Goal: Information Seeking & Learning: Learn about a topic

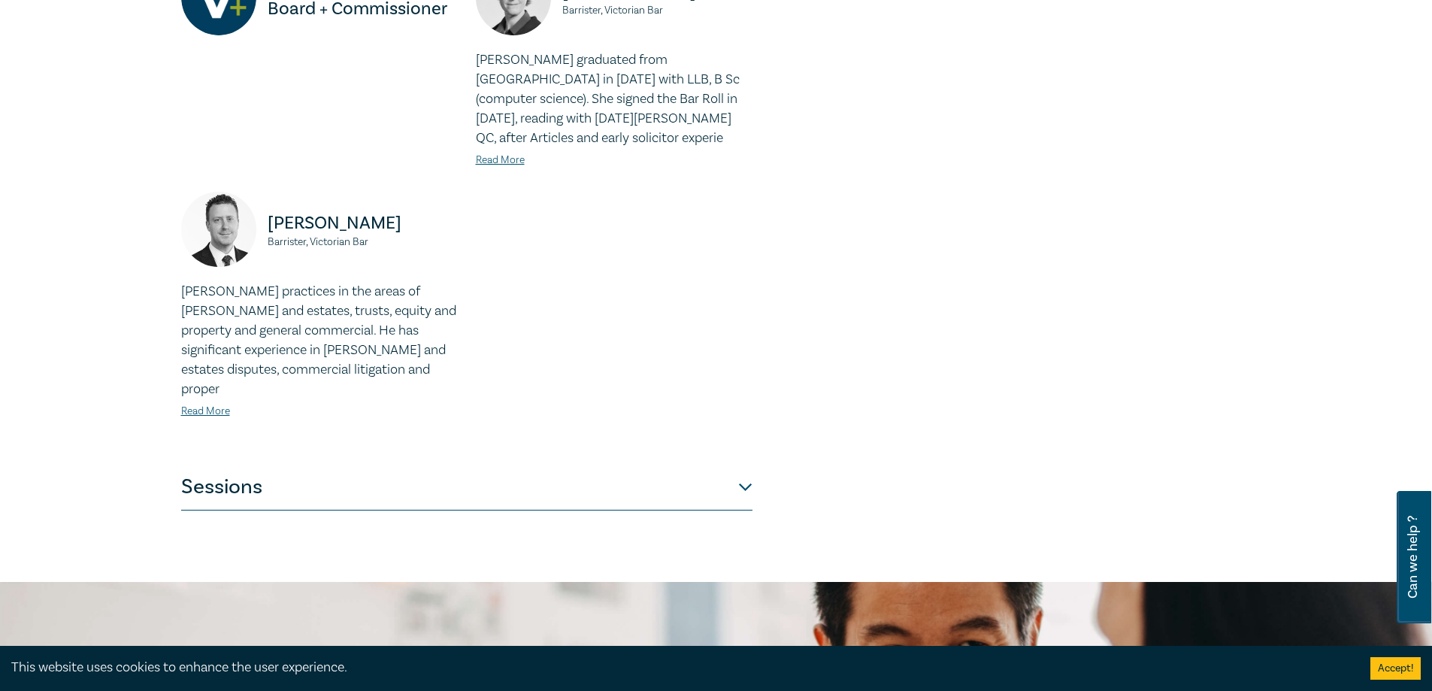
scroll to position [1041, 0]
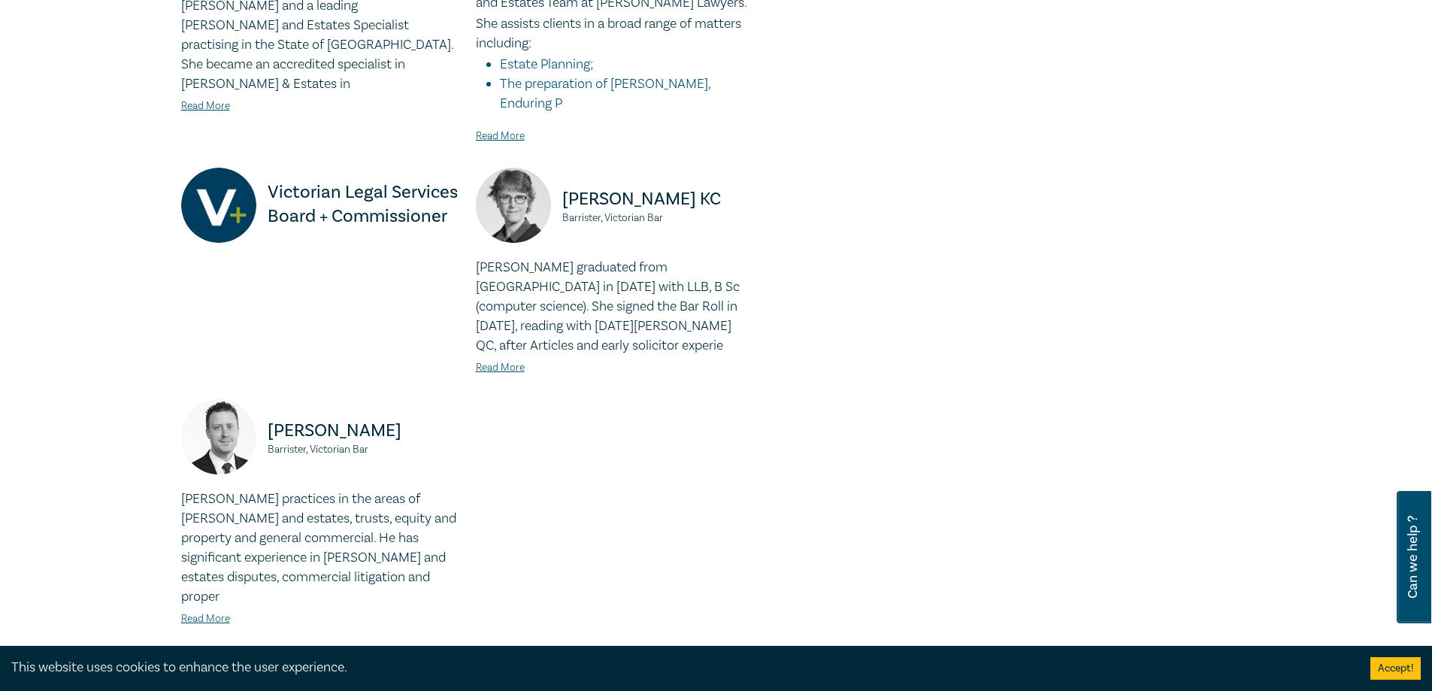
click at [698, 673] on button "Sessions" at bounding box center [466, 695] width 571 height 45
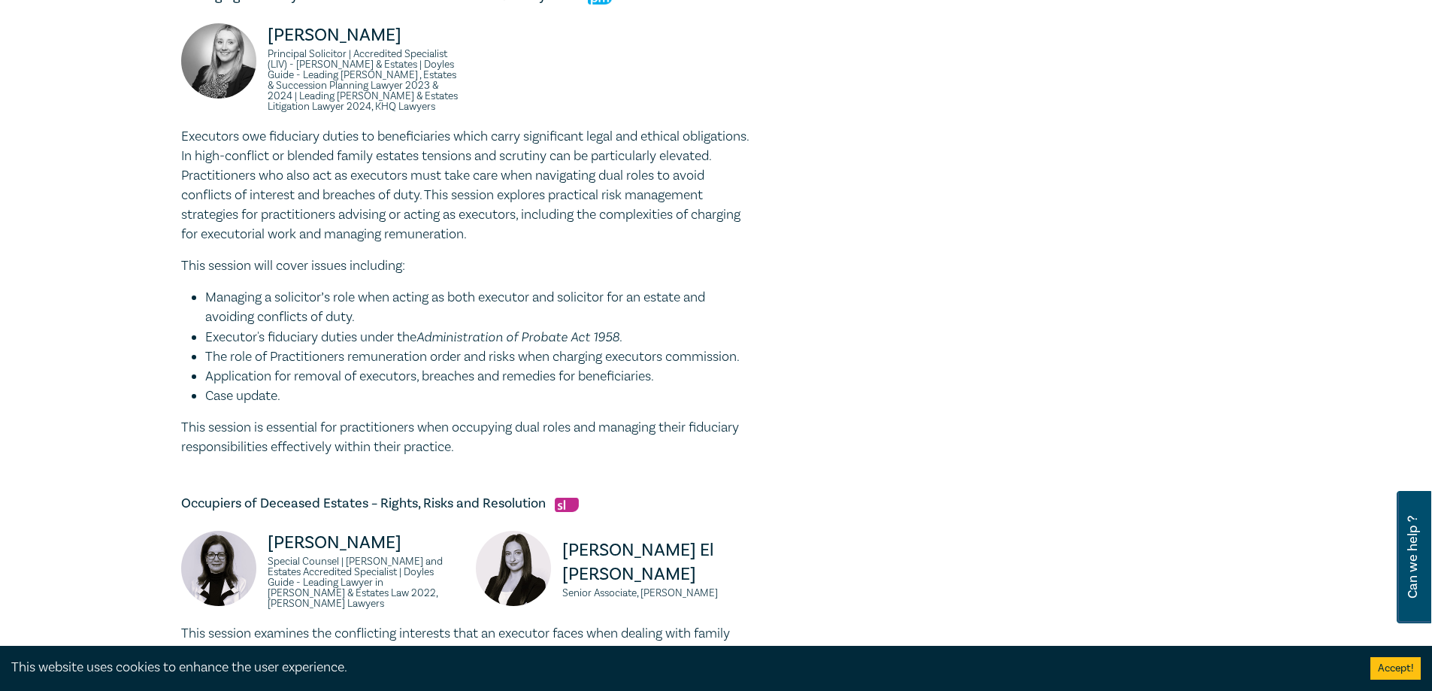
scroll to position [1805, 0]
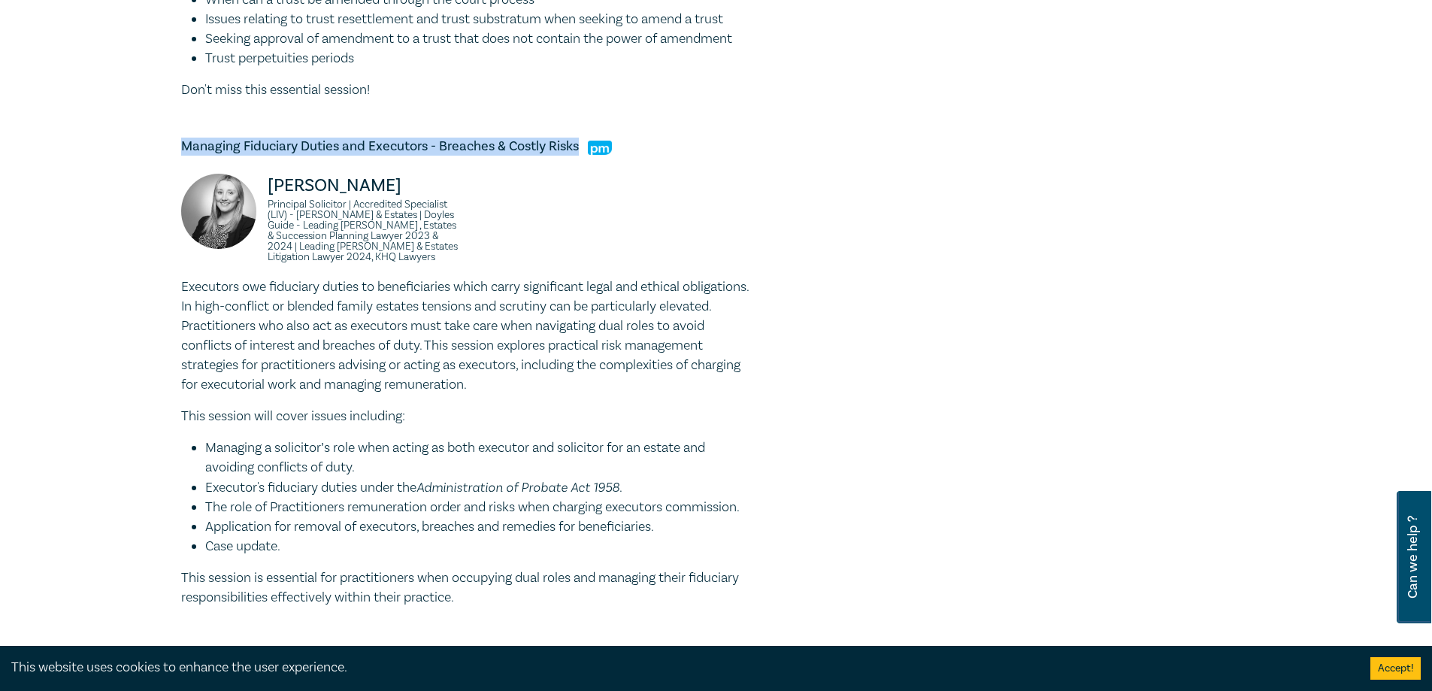
drag, startPoint x: 183, startPoint y: 105, endPoint x: 579, endPoint y: 101, distance: 395.6
click at [579, 138] on h5 "Managing Fiduciary Duties and Executors - Breaches & Costly Risks" at bounding box center [466, 147] width 571 height 18
copy h5 "Managing Fiduciary Duties and Executors - Breaches & Costly Risks"
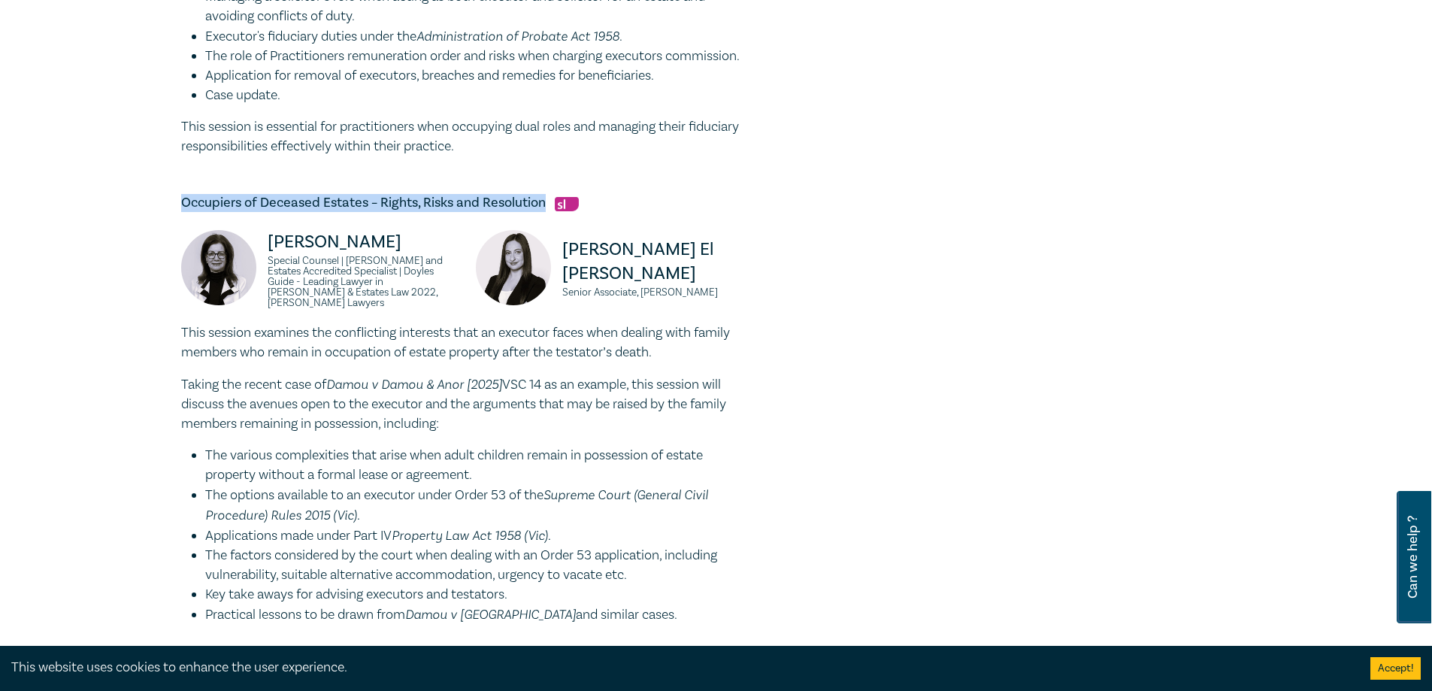
drag, startPoint x: 184, startPoint y: 163, endPoint x: 547, endPoint y: 165, distance: 362.4
click at [547, 194] on h5 "Occupiers of Deceased Estates – Rights, Risks and Resolution" at bounding box center [466, 203] width 571 height 18
copy h5 "Occupiers of Deceased Estates – Rights, Risks and Resolution"
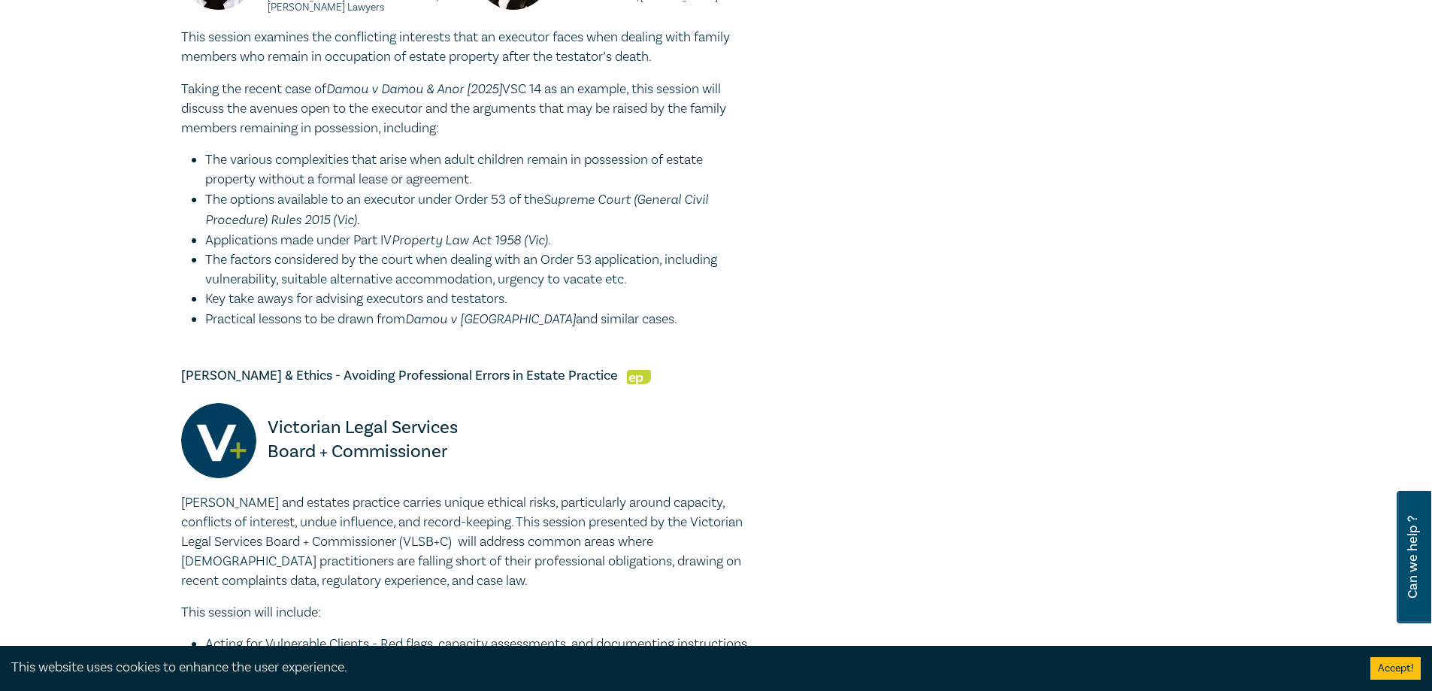
scroll to position [2557, 0]
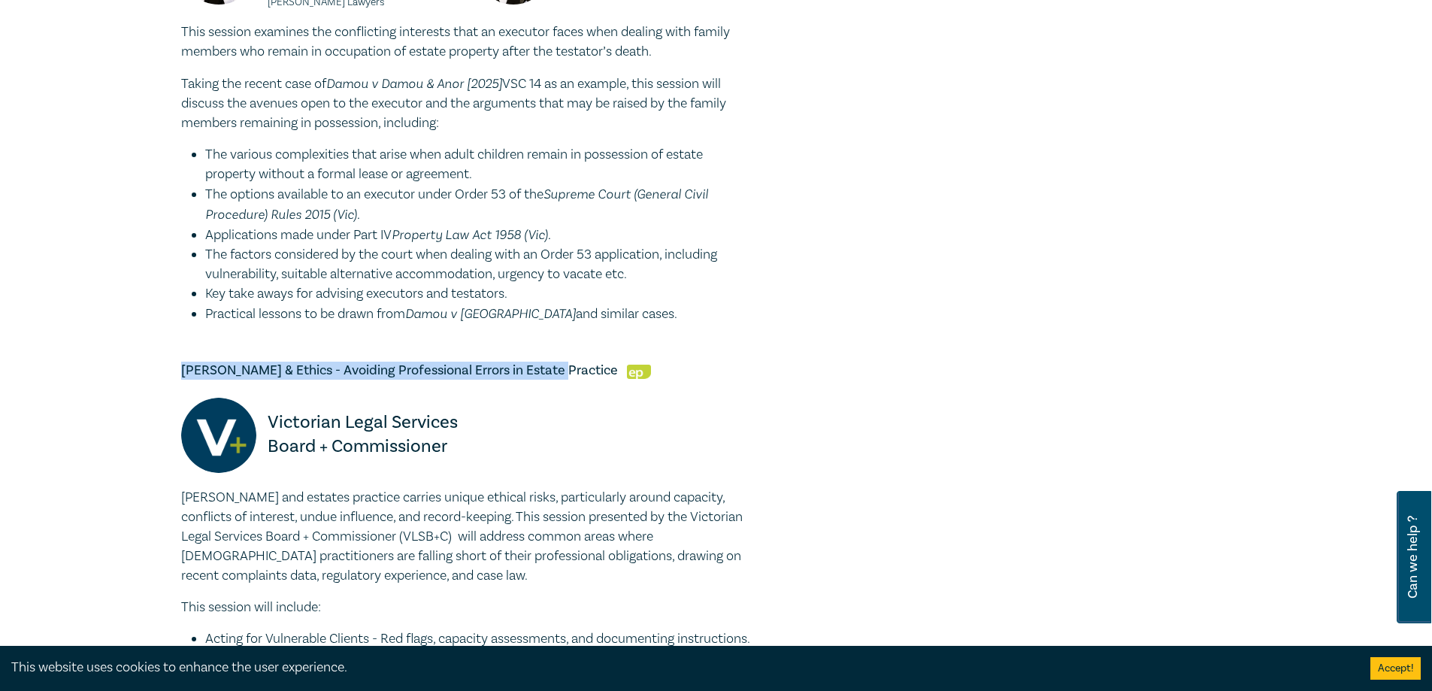
drag, startPoint x: 184, startPoint y: 314, endPoint x: 547, endPoint y: 305, distance: 362.6
copy h5 "[PERSON_NAME] & Ethics - Avoiding Professional Errors in Estate Practice"
